Goal: Task Accomplishment & Management: Complete application form

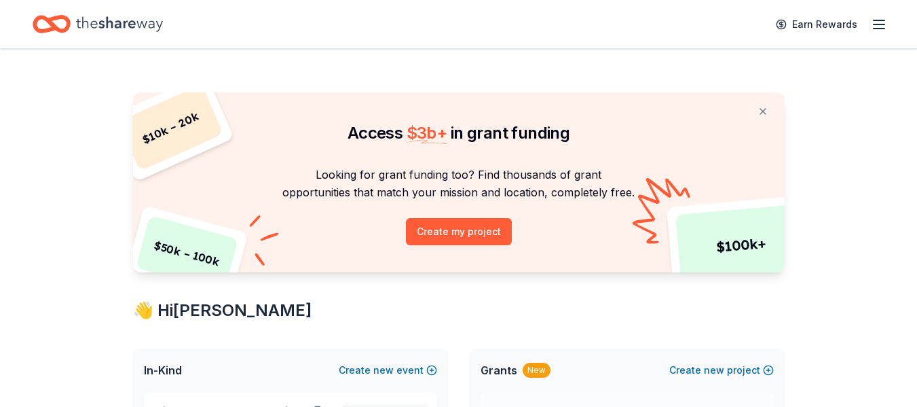
click at [879, 29] on icon "button" at bounding box center [879, 24] width 16 height 16
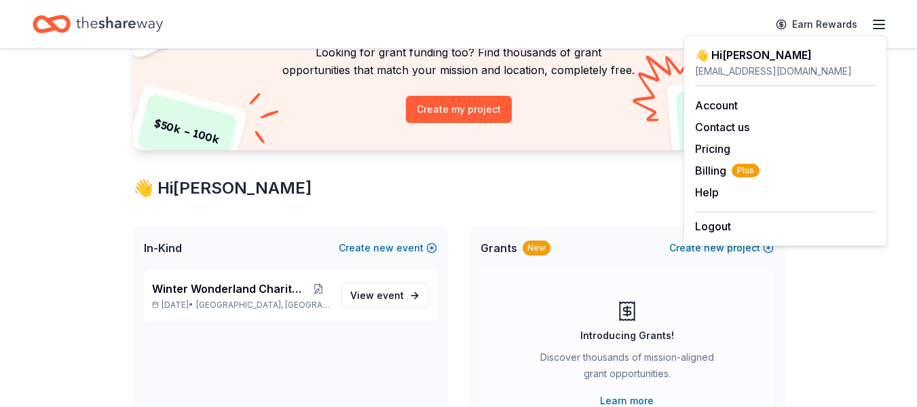
scroll to position [204, 0]
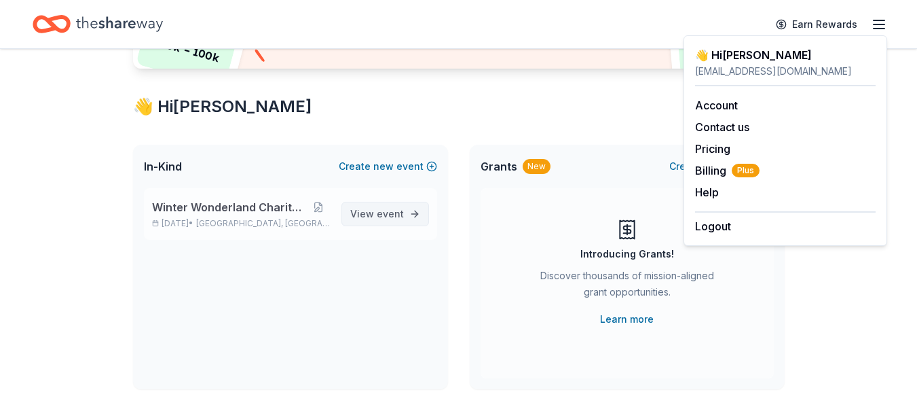
click at [386, 215] on span "event" at bounding box center [390, 214] width 27 height 12
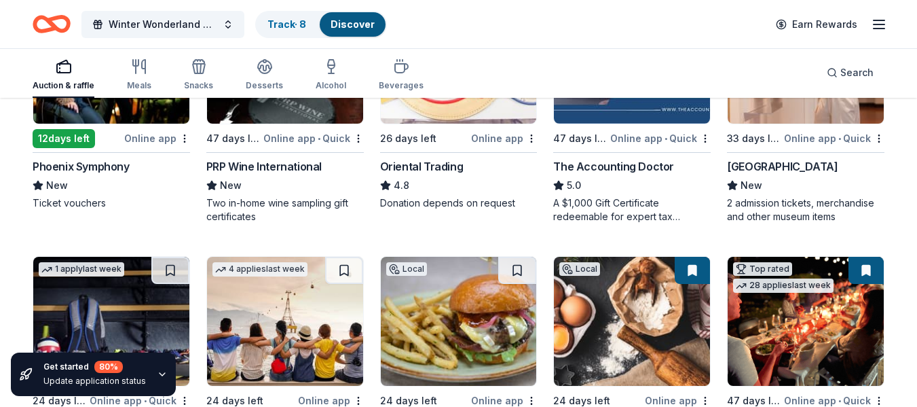
scroll to position [324, 0]
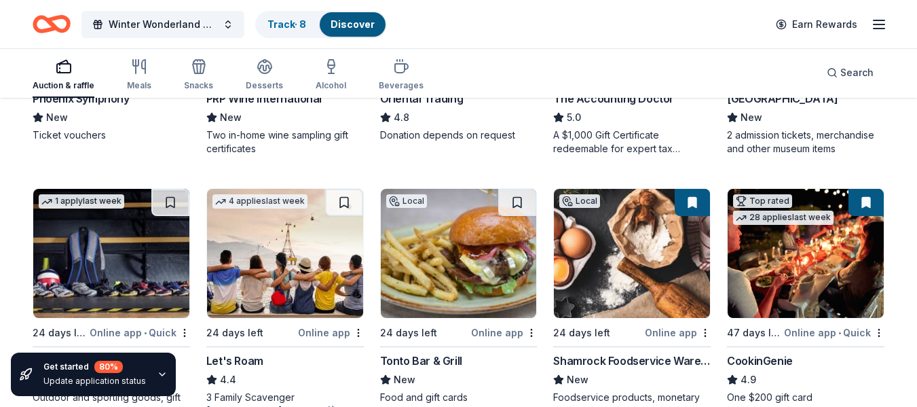
click at [444, 225] on img at bounding box center [459, 253] width 156 height 129
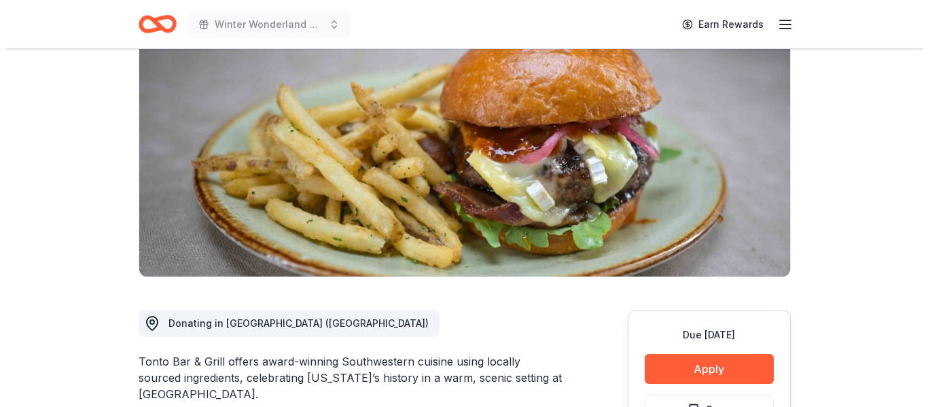
scroll to position [204, 0]
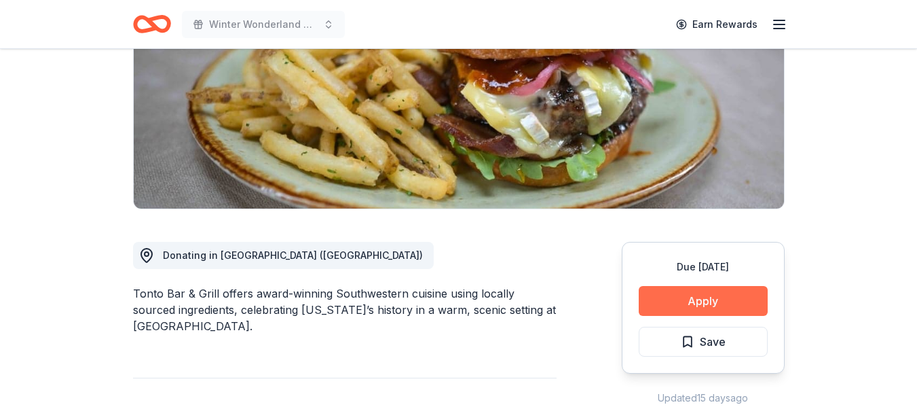
click at [717, 303] on button "Apply" at bounding box center [703, 301] width 129 height 30
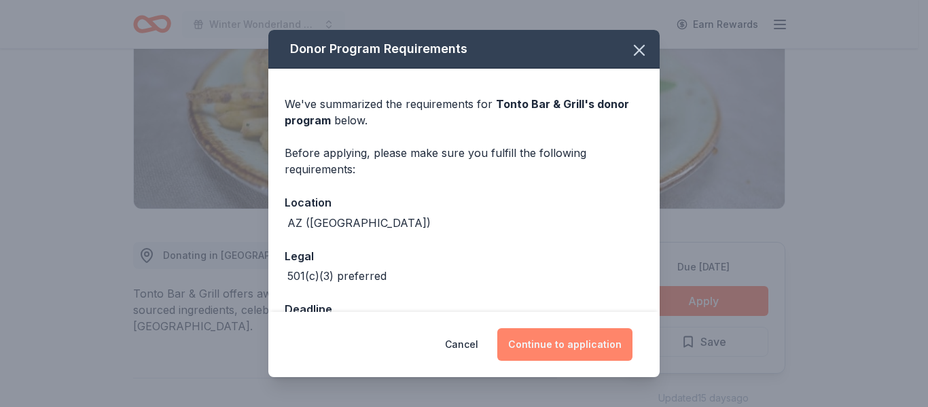
click at [556, 340] on button "Continue to application" at bounding box center [564, 344] width 135 height 33
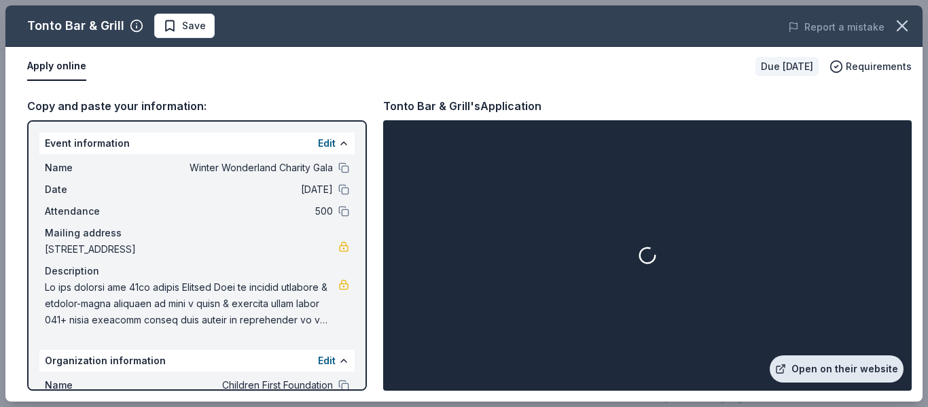
click at [825, 365] on link "Open on their website" at bounding box center [836, 368] width 134 height 27
